Goal: Transaction & Acquisition: Purchase product/service

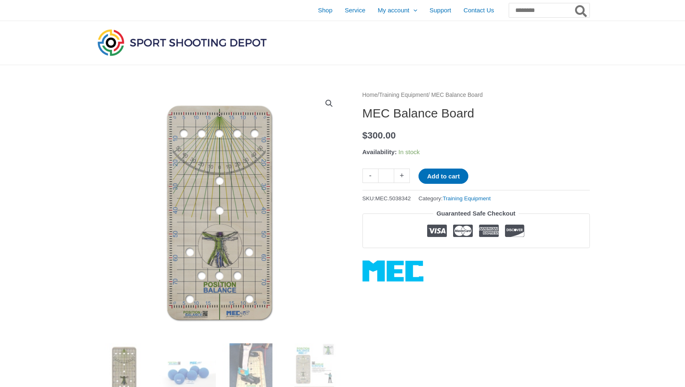
scroll to position [168, 0]
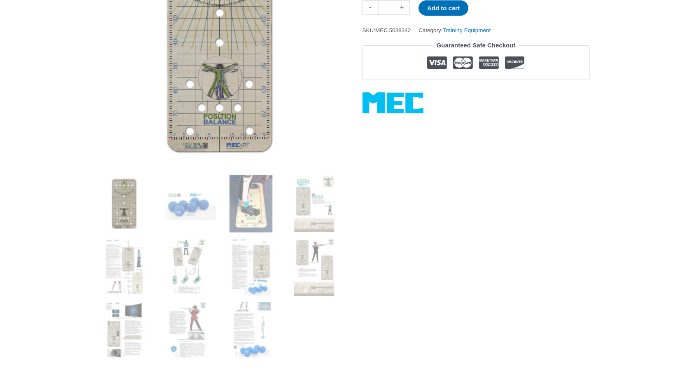
click at [209, 83] on img at bounding box center [219, 45] width 247 height 247
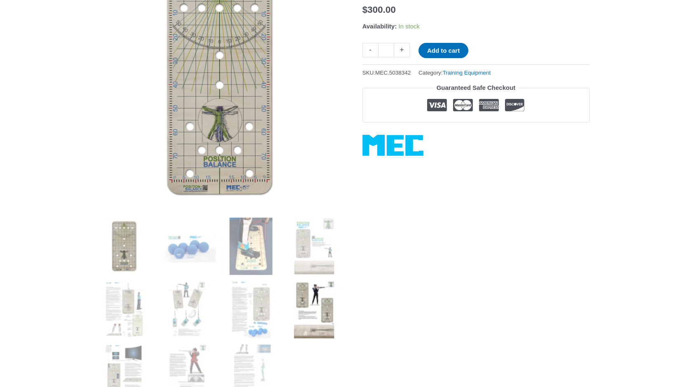
scroll to position [126, 0]
click at [312, 297] on img at bounding box center [313, 309] width 57 height 57
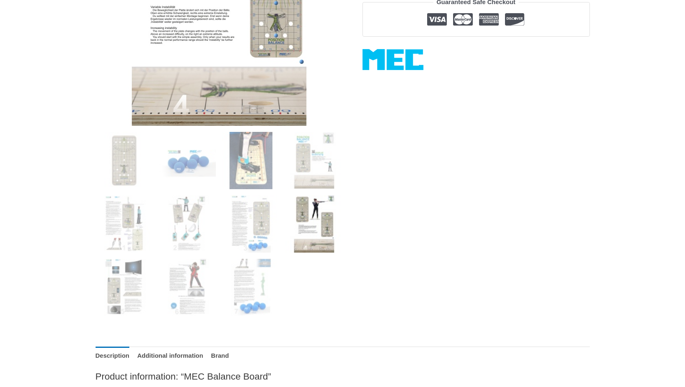
scroll to position [252, 0]
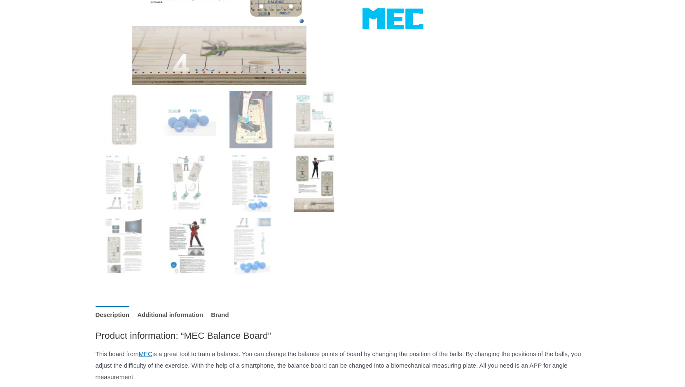
click at [187, 240] on img at bounding box center [187, 246] width 57 height 57
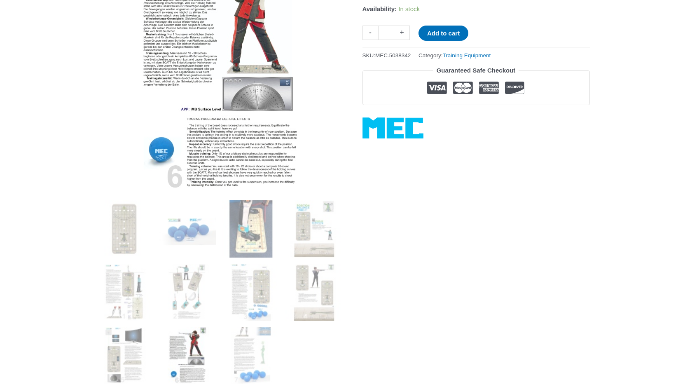
scroll to position [42, 0]
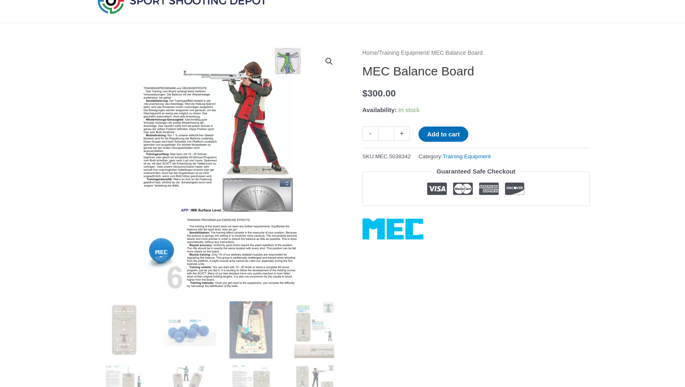
click at [239, 120] on img at bounding box center [219, 171] width 247 height 247
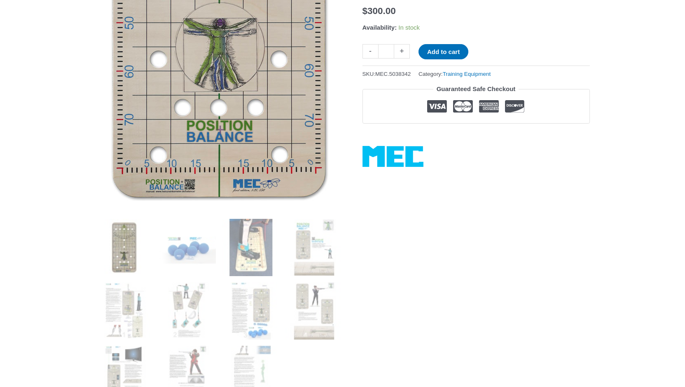
scroll to position [168, 0]
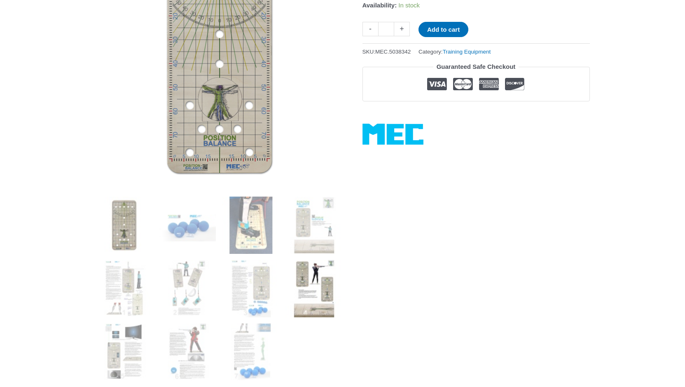
click at [311, 293] on img at bounding box center [313, 288] width 57 height 57
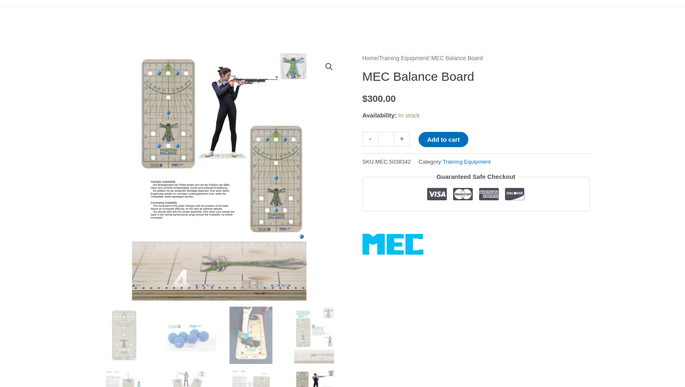
scroll to position [42, 0]
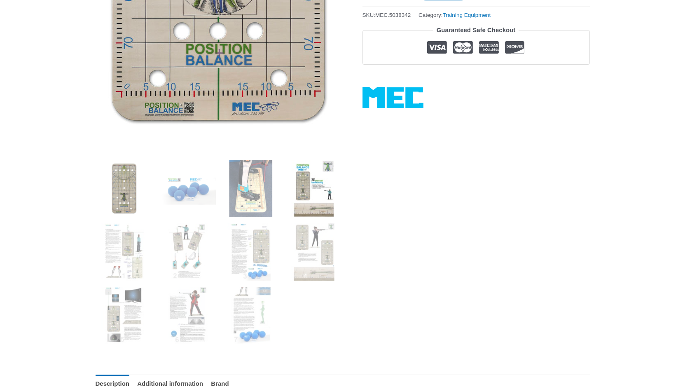
scroll to position [252, 0]
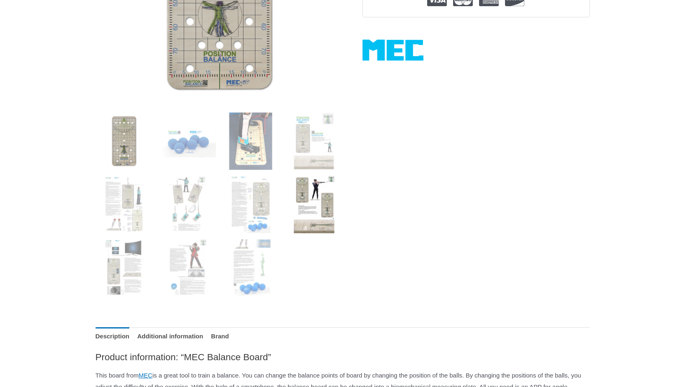
click at [321, 189] on img at bounding box center [313, 204] width 57 height 57
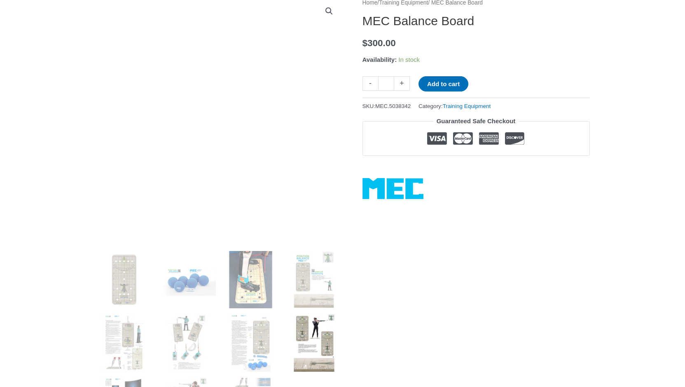
scroll to position [126, 0]
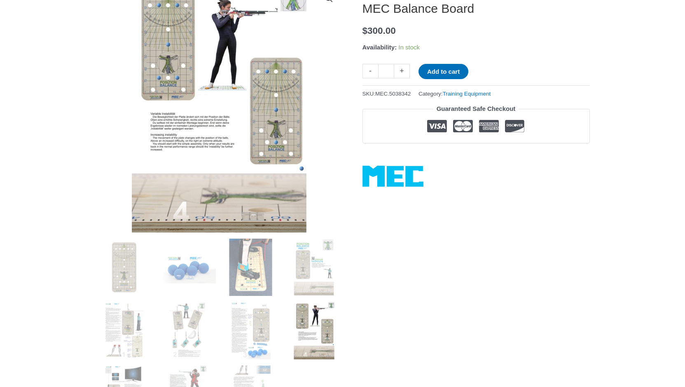
click at [317, 320] on img at bounding box center [313, 330] width 57 height 57
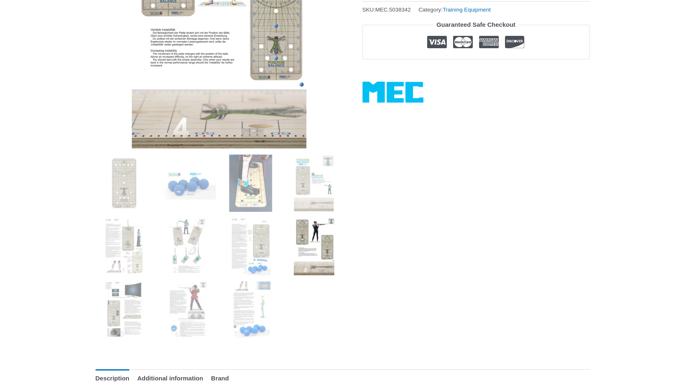
scroll to position [252, 0]
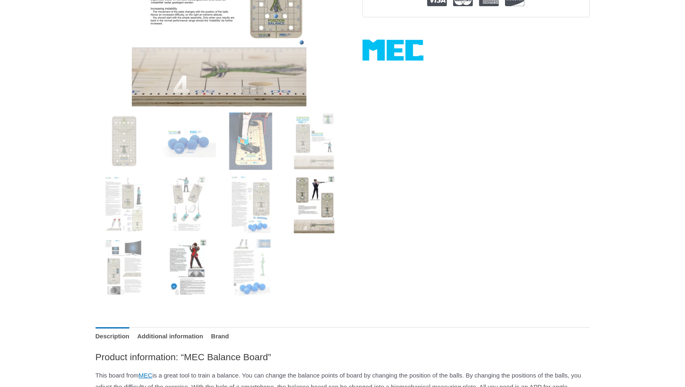
click at [188, 259] on img at bounding box center [187, 267] width 57 height 57
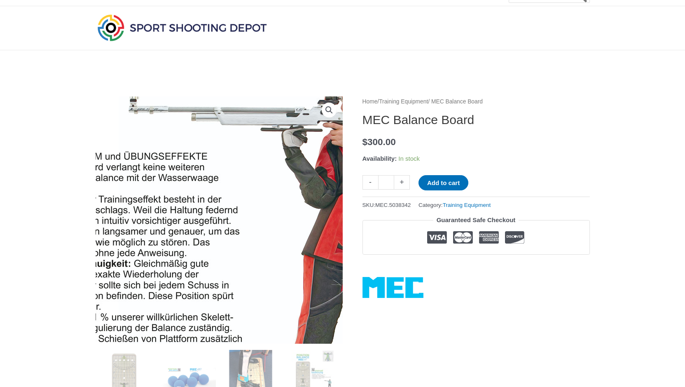
scroll to position [0, 0]
